Goal: Transaction & Acquisition: Download file/media

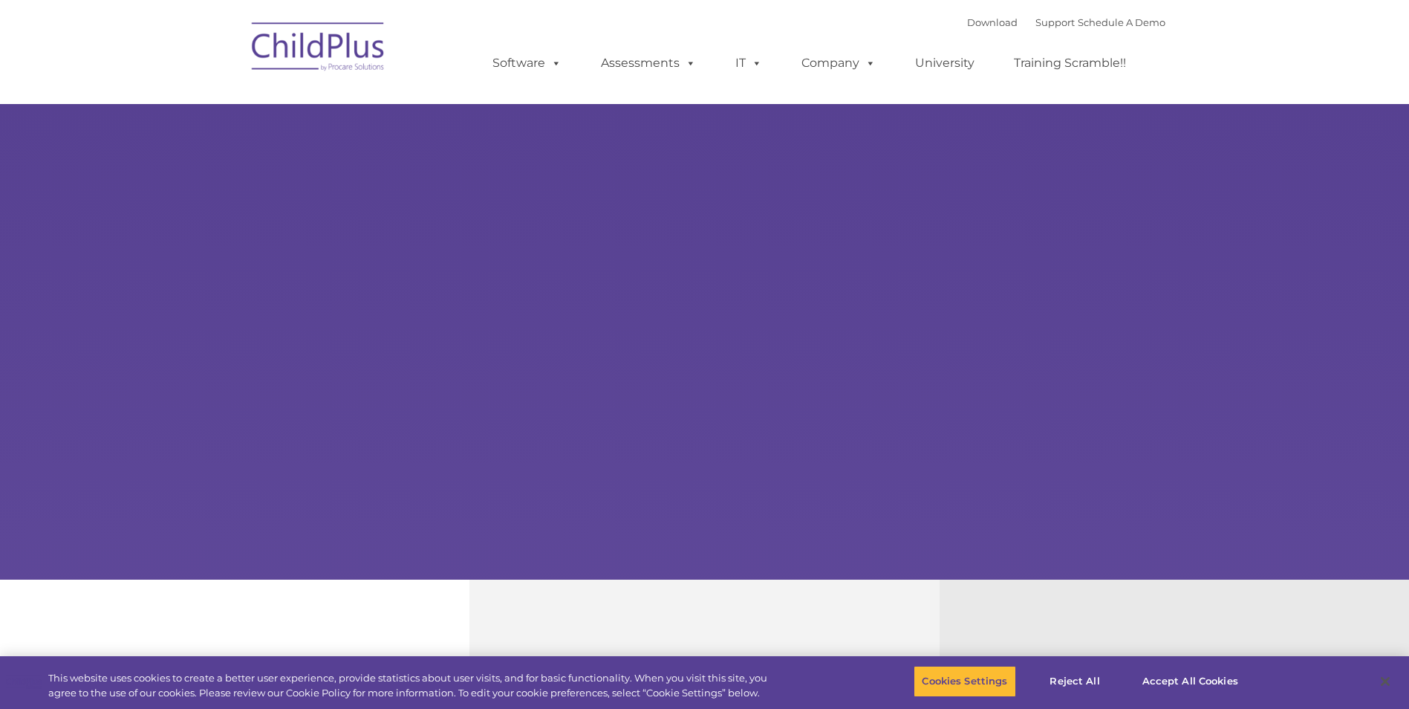
select select "MEDIUM"
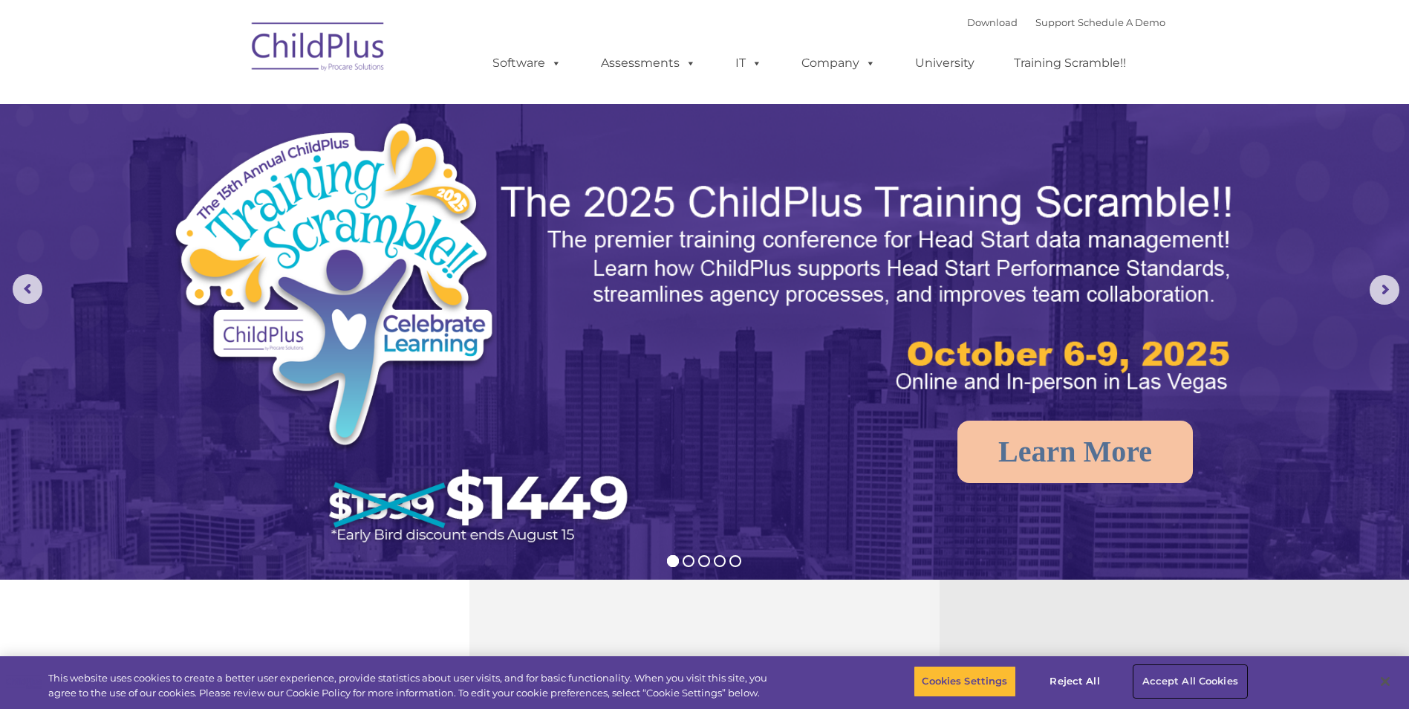
click at [1188, 677] on button "Accept All Cookies" at bounding box center [1190, 680] width 112 height 31
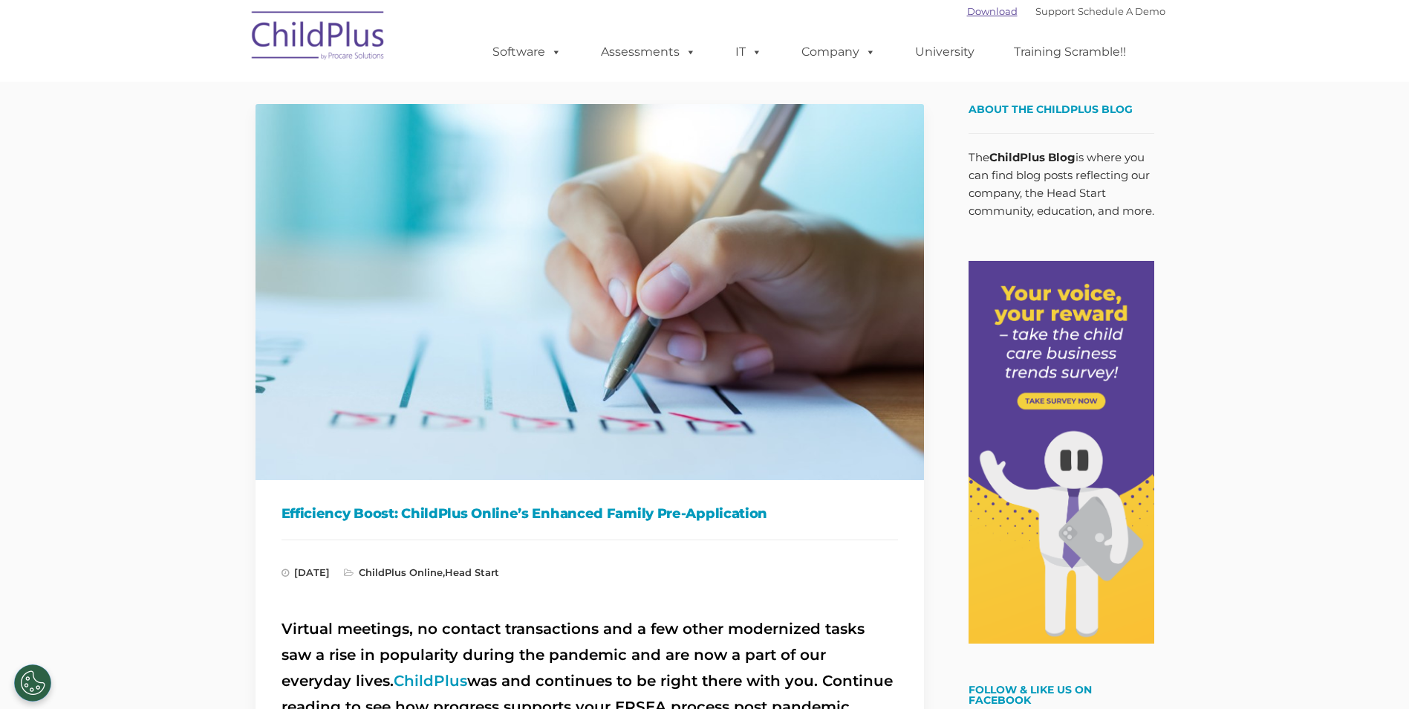
click at [976, 11] on link "Download" at bounding box center [992, 11] width 51 height 12
